Goal: Task Accomplishment & Management: Use online tool/utility

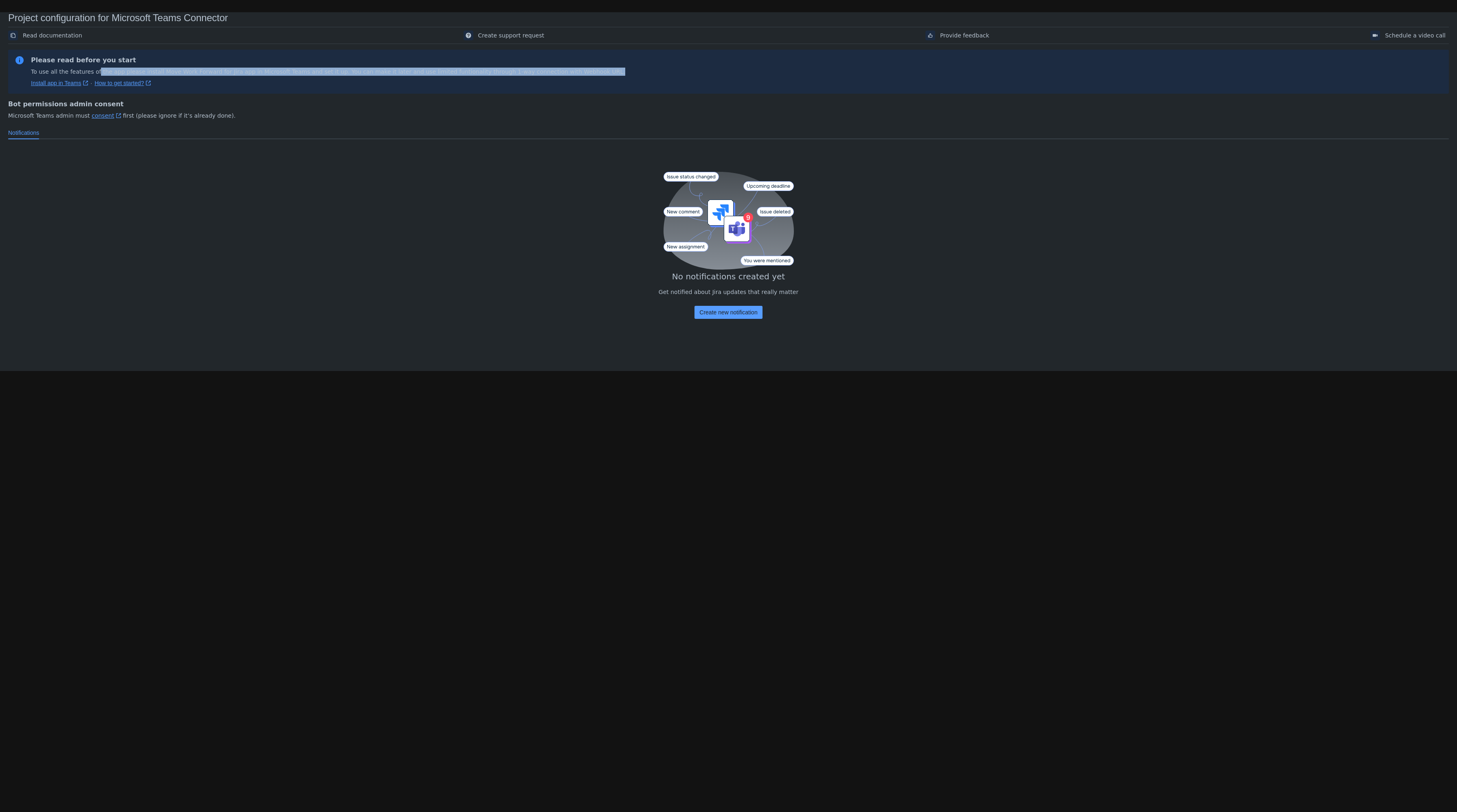
drag, startPoint x: 95, startPoint y: 68, endPoint x: 264, endPoint y: 77, distance: 169.2
click at [264, 77] on div "Please read before you start To use all the features of the app please install …" at bounding box center [328, 72] width 594 height 31
click at [267, 94] on div "Bot permissions admin consent Microsoft Teams admin must consent ﻿ , (opens new…" at bounding box center [728, 110] width 1441 height 32
click at [704, 313] on span "Create new notification" at bounding box center [728, 312] width 58 height 13
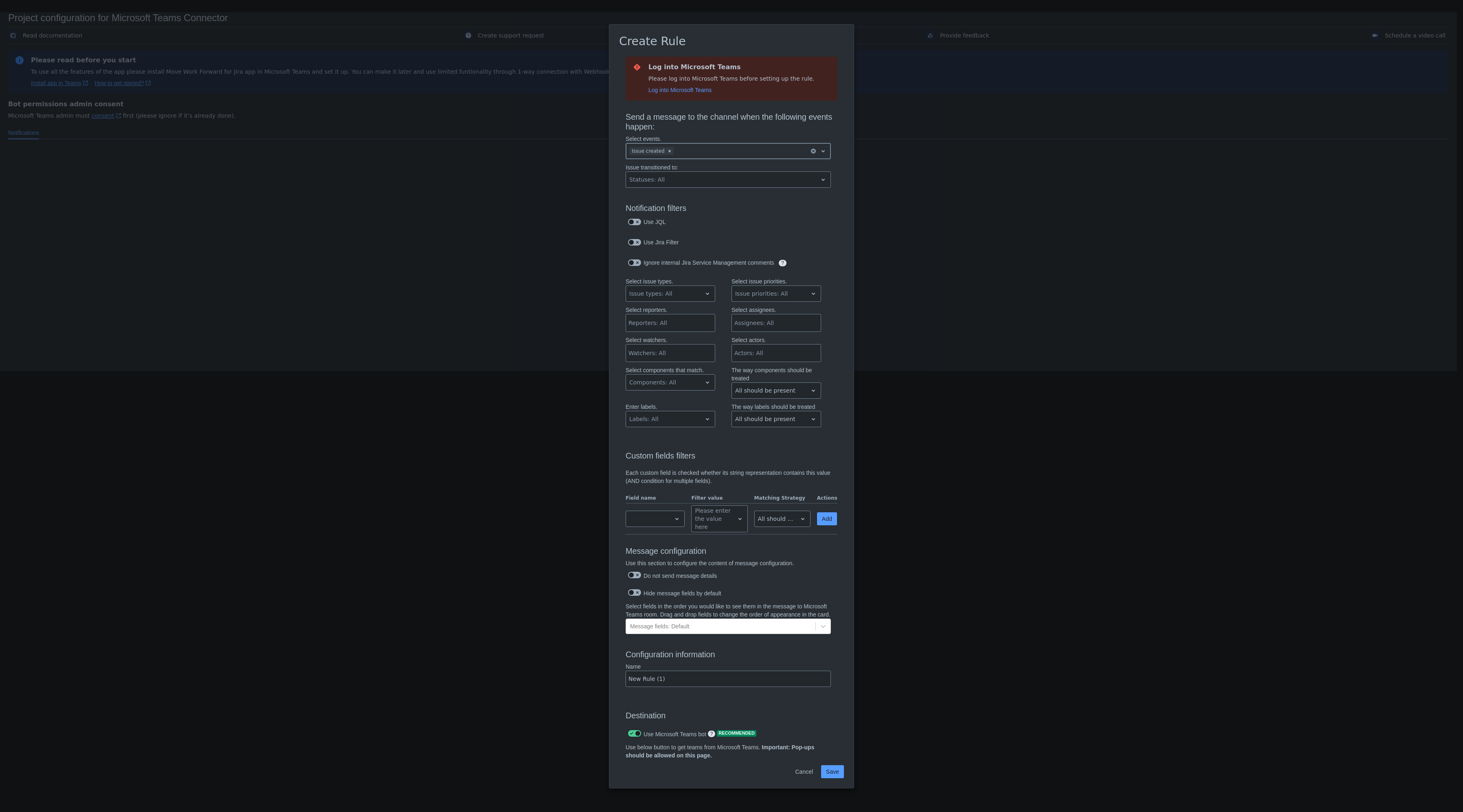
click at [697, 148] on div at bounding box center [741, 150] width 131 height 10
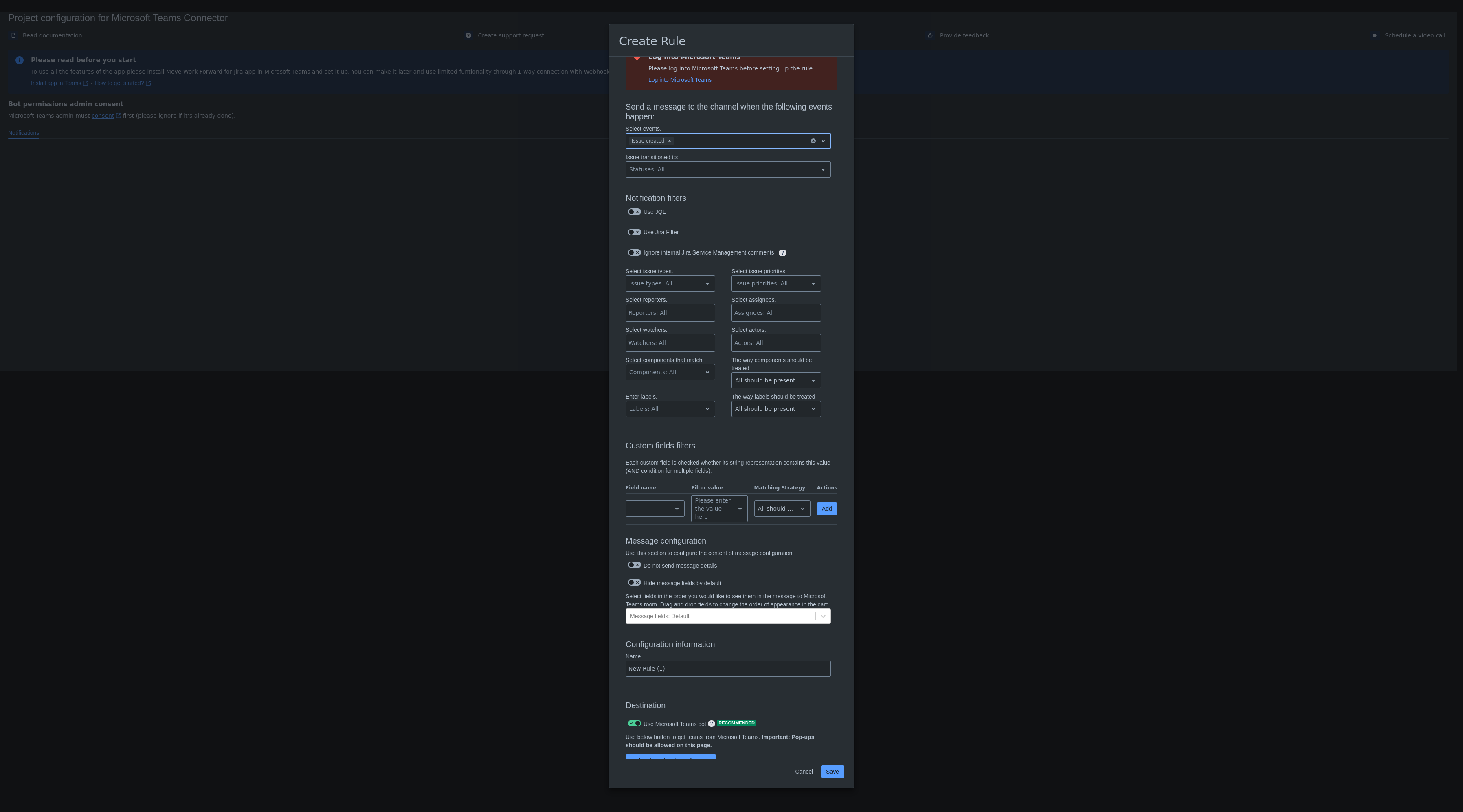
scroll to position [45, 0]
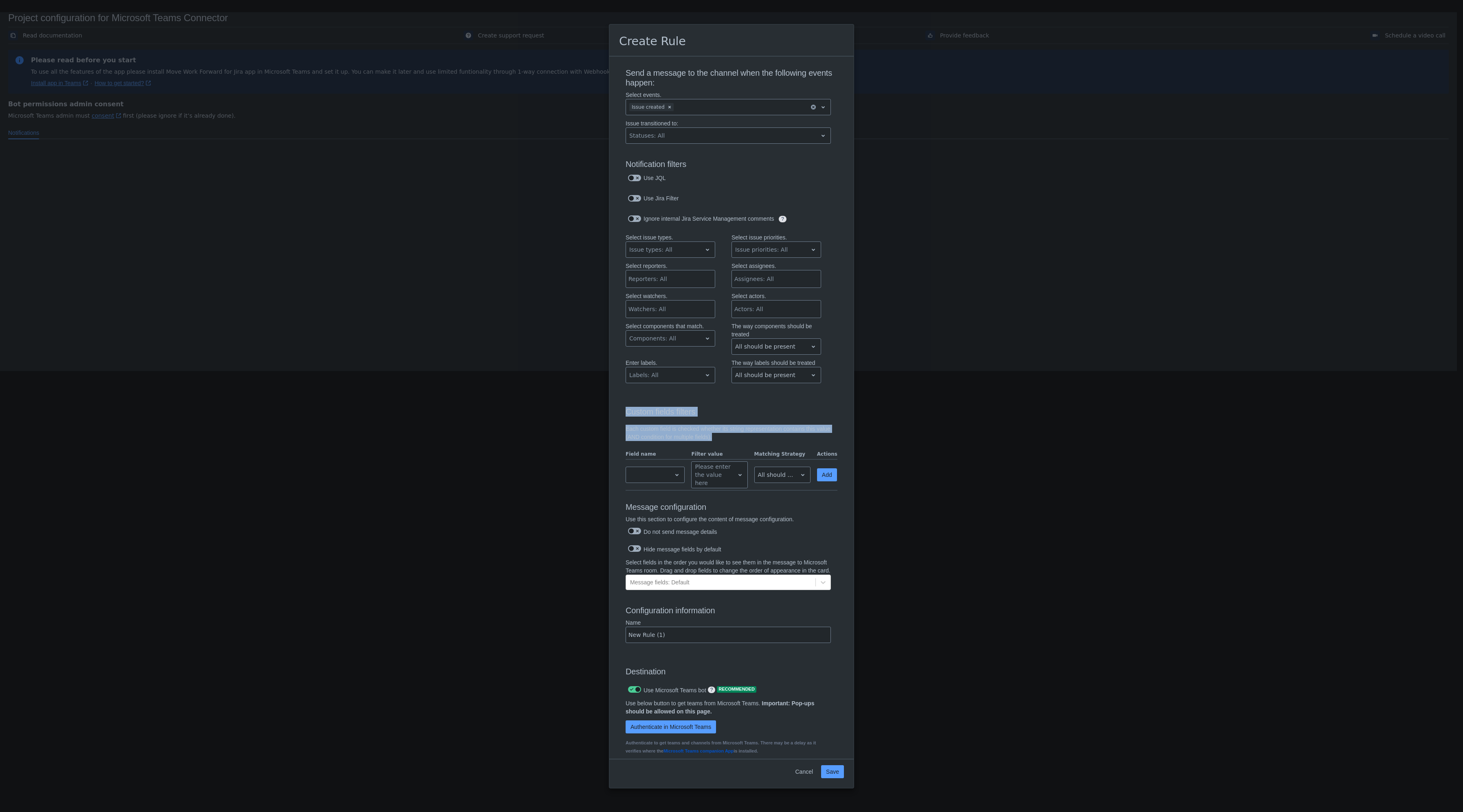
drag, startPoint x: 628, startPoint y: 420, endPoint x: 831, endPoint y: 445, distance: 204.5
click at [831, 445] on div "Custom fields filters Each custom field is checked whether its string represent…" at bounding box center [732, 439] width 212 height 103
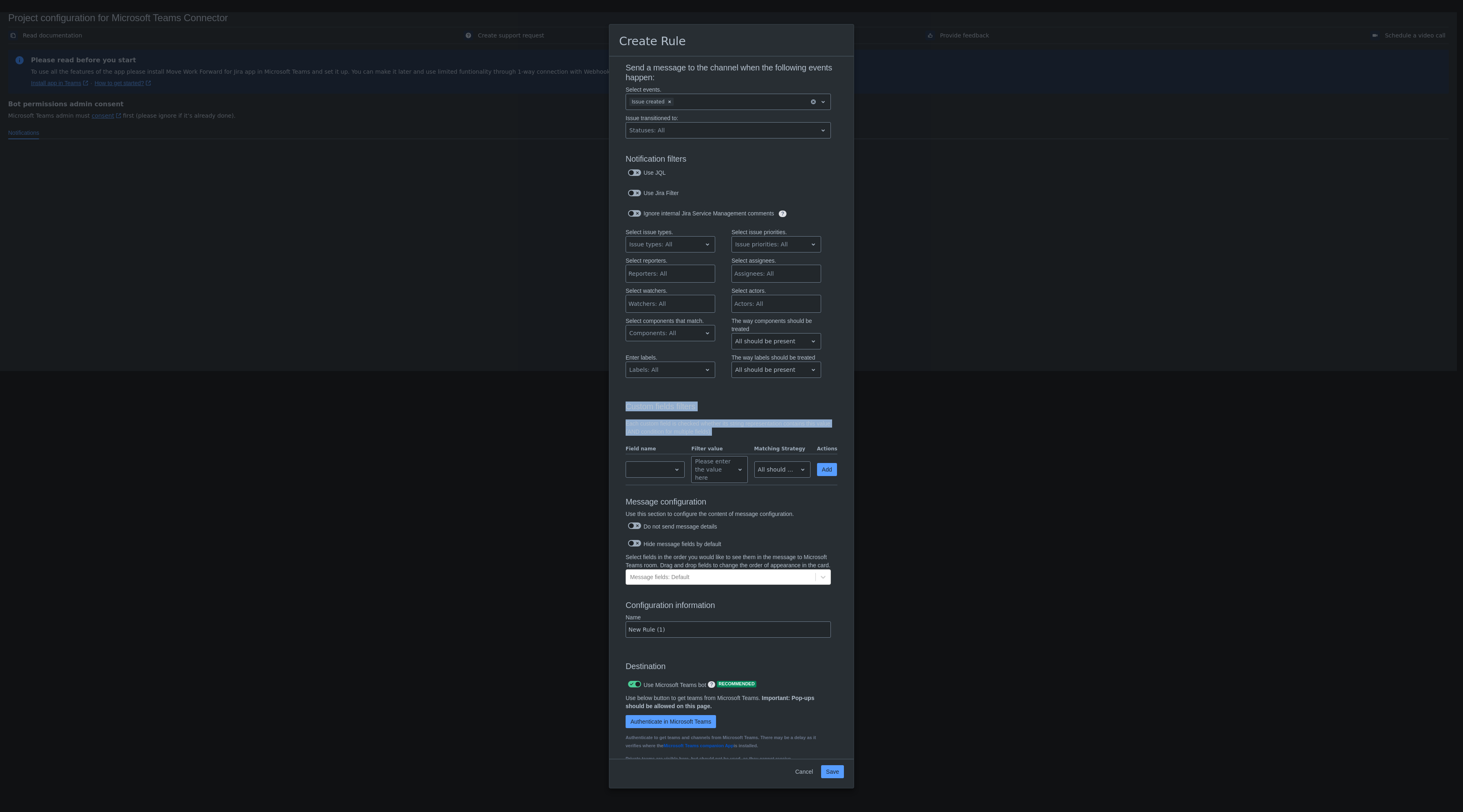
scroll to position [56, 0]
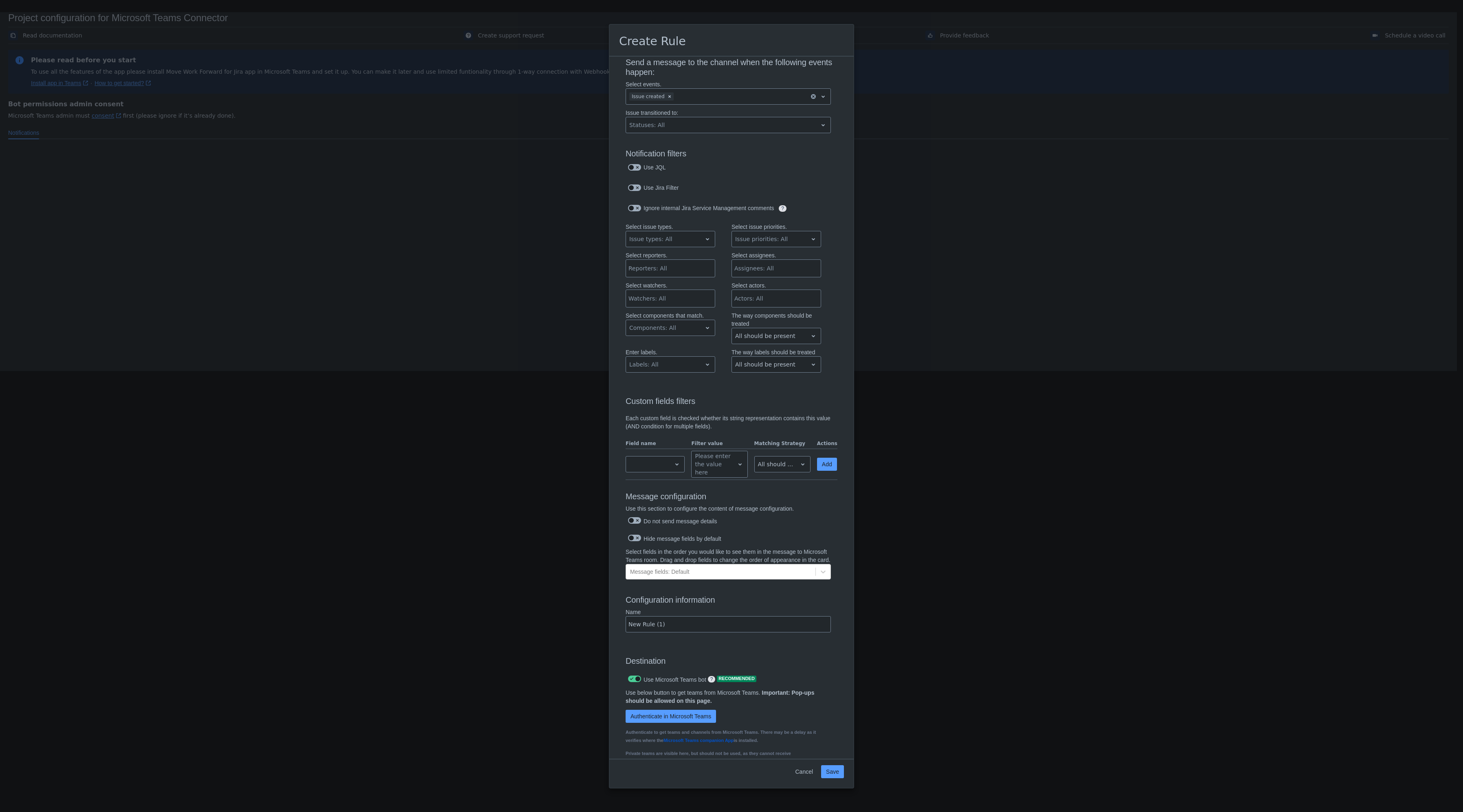
drag, startPoint x: 631, startPoint y: 518, endPoint x: 821, endPoint y: 517, distance: 190.0
click at [821, 513] on p "Use this section to configure the content of message configuration." at bounding box center [728, 509] width 205 height 8
drag, startPoint x: 627, startPoint y: 561, endPoint x: 728, endPoint y: 574, distance: 101.8
click at [728, 564] on p "Select fields in the order you would like to see them in the message to Microso…" at bounding box center [728, 556] width 205 height 16
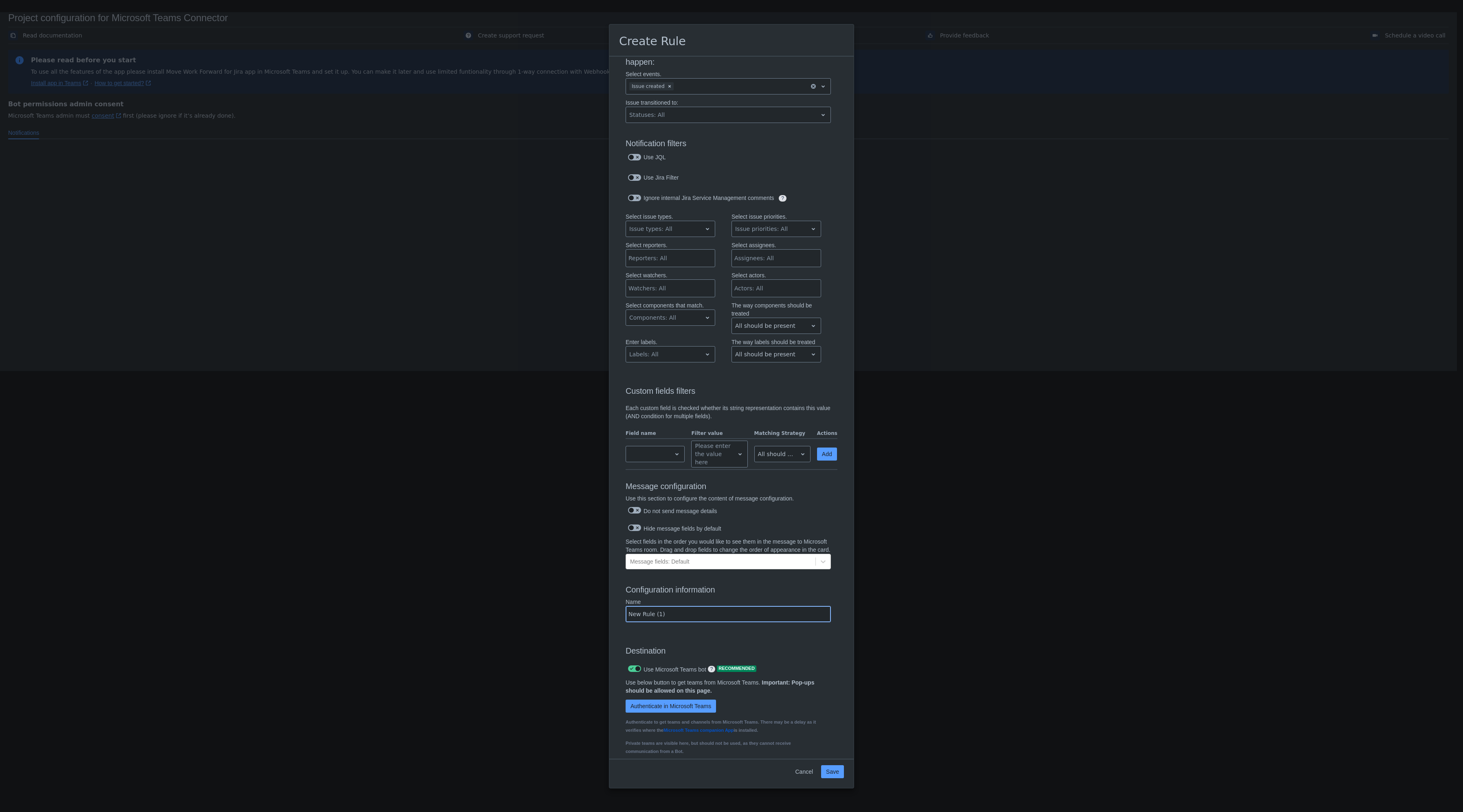
drag, startPoint x: 670, startPoint y: 631, endPoint x: 571, endPoint y: 629, distance: 99.0
click at [571, 630] on div "Create Rule Log into Microsoft Teams Please log into Microsoft Teams before set…" at bounding box center [732, 406] width 1463 height 812
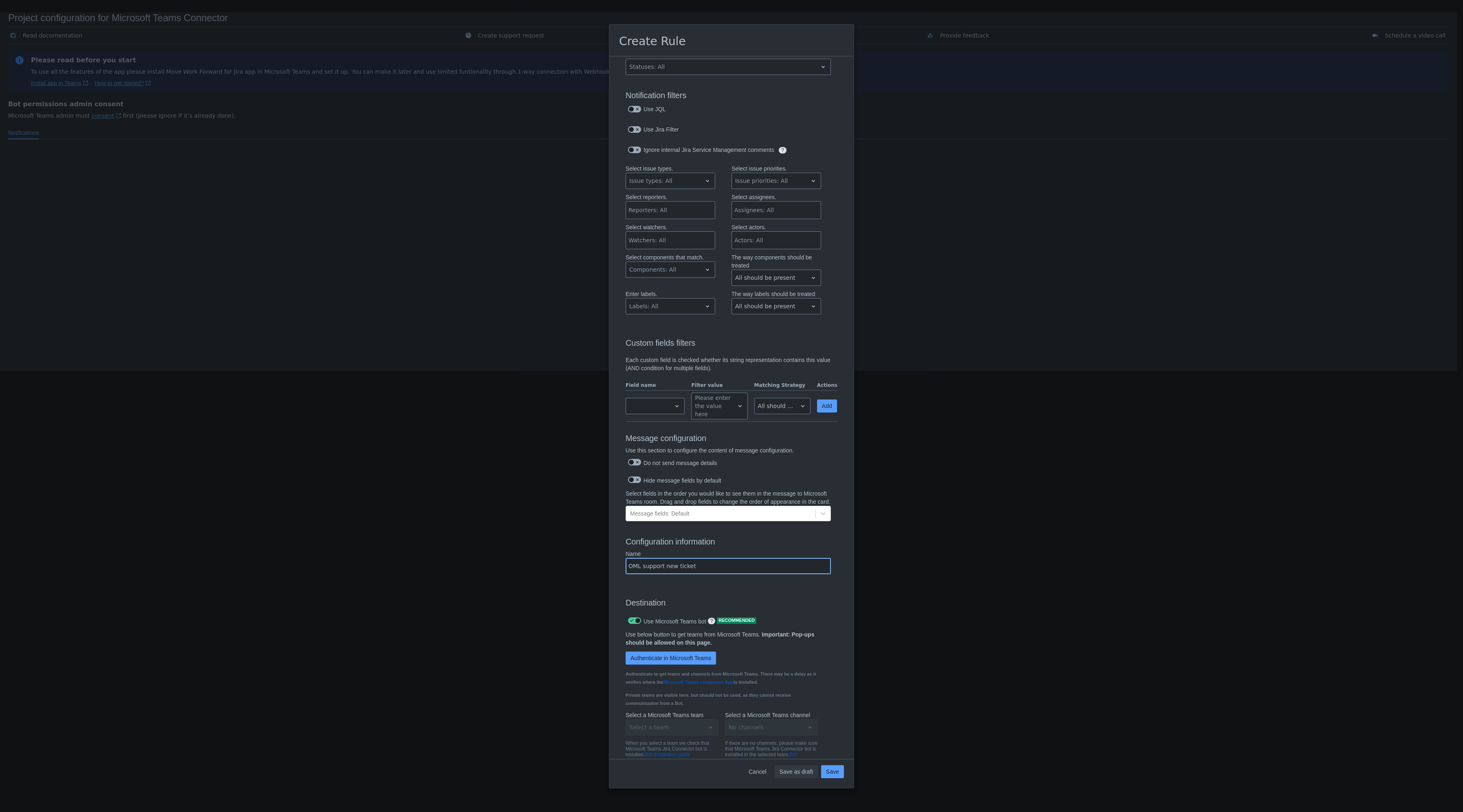
scroll to position [150, 0]
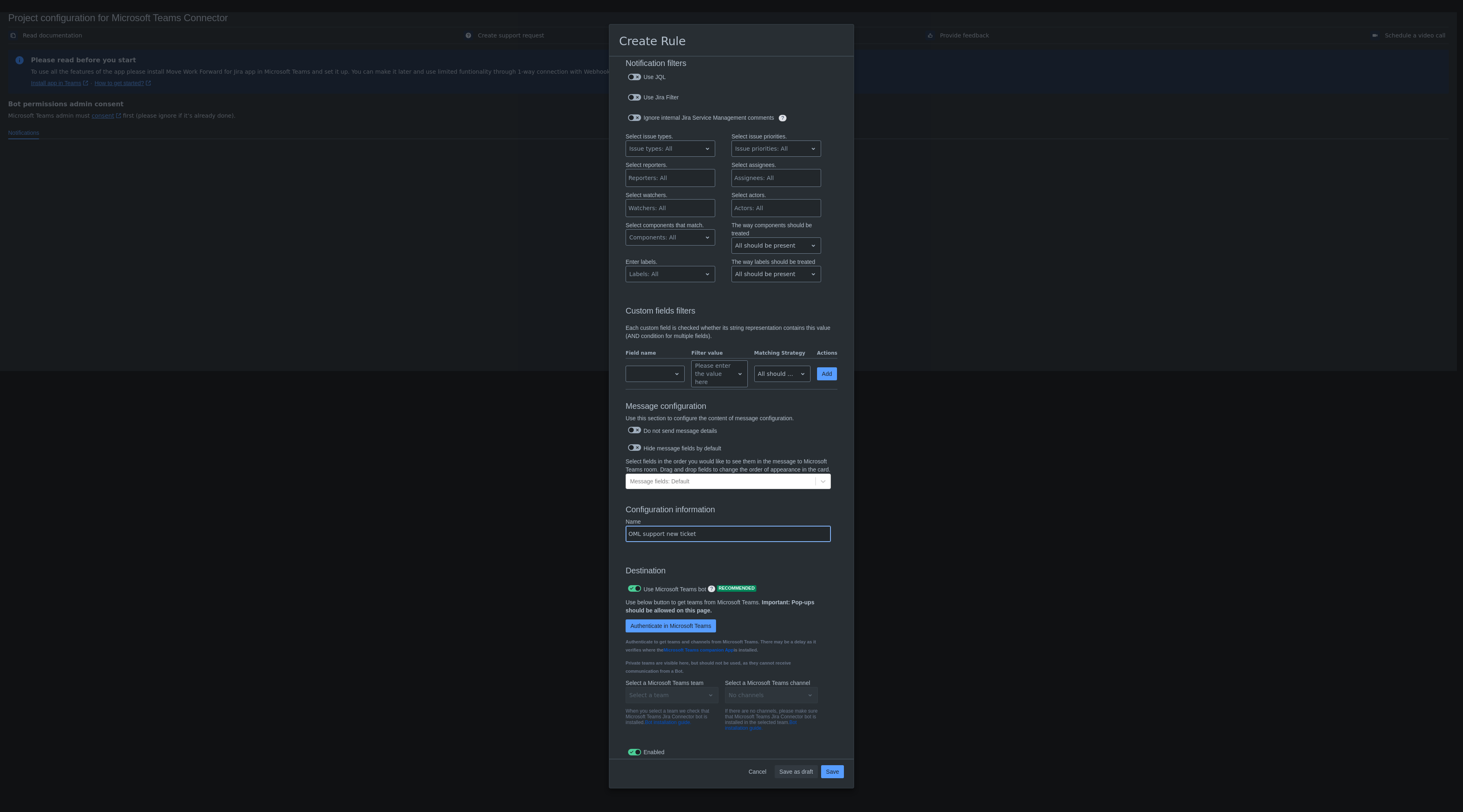
type input "OML support new ticket"
drag, startPoint x: 629, startPoint y: 618, endPoint x: 764, endPoint y: 621, distance: 135.0
click at [764, 614] on p "Use below button to get teams from Microsoft Teams. Important: Pop-ups should b…" at bounding box center [722, 606] width 192 height 16
click at [680, 633] on span "Authenticate in Microsoft Teams" at bounding box center [671, 626] width 81 height 13
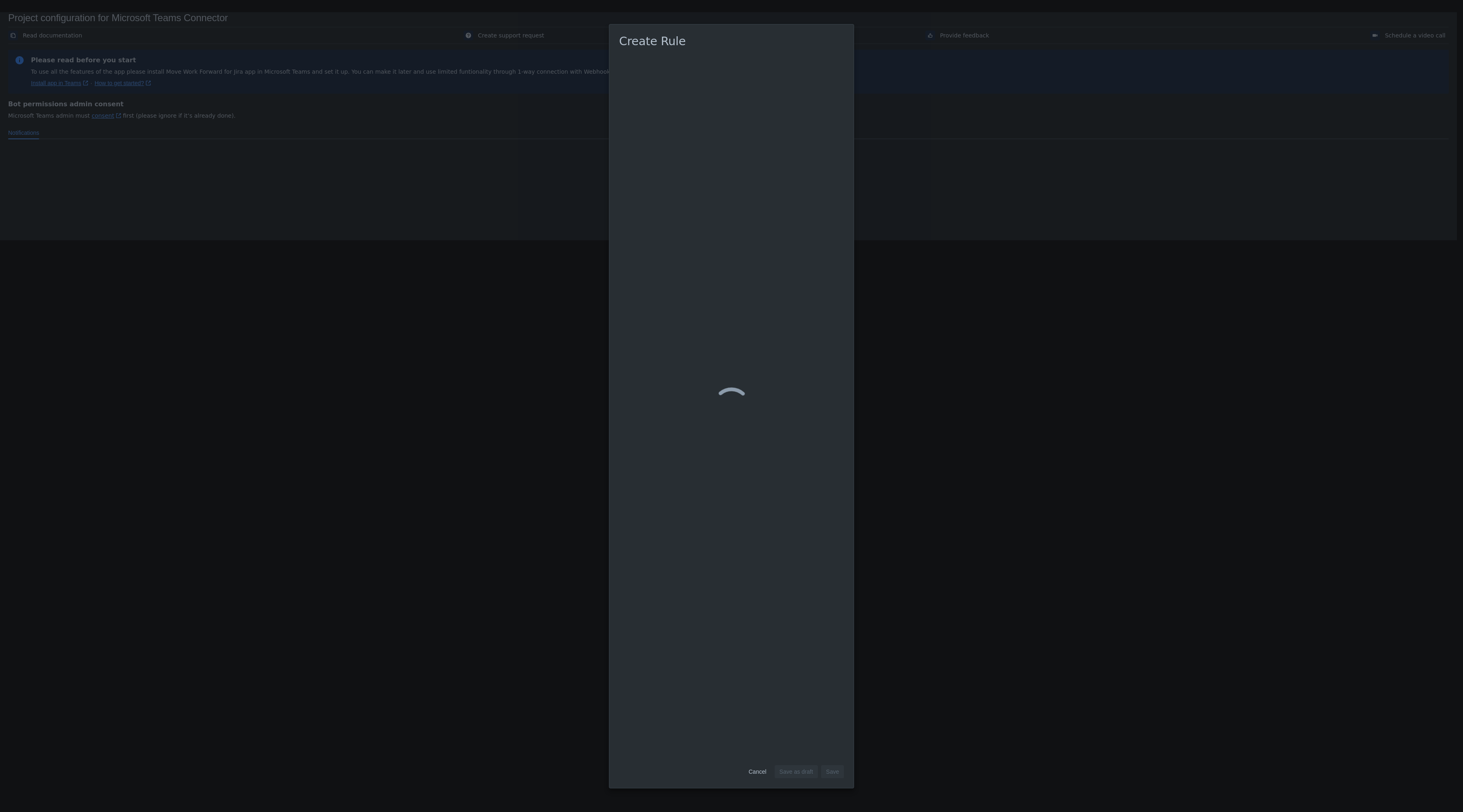
scroll to position [0, 0]
